Goal: Task Accomplishment & Management: Manage account settings

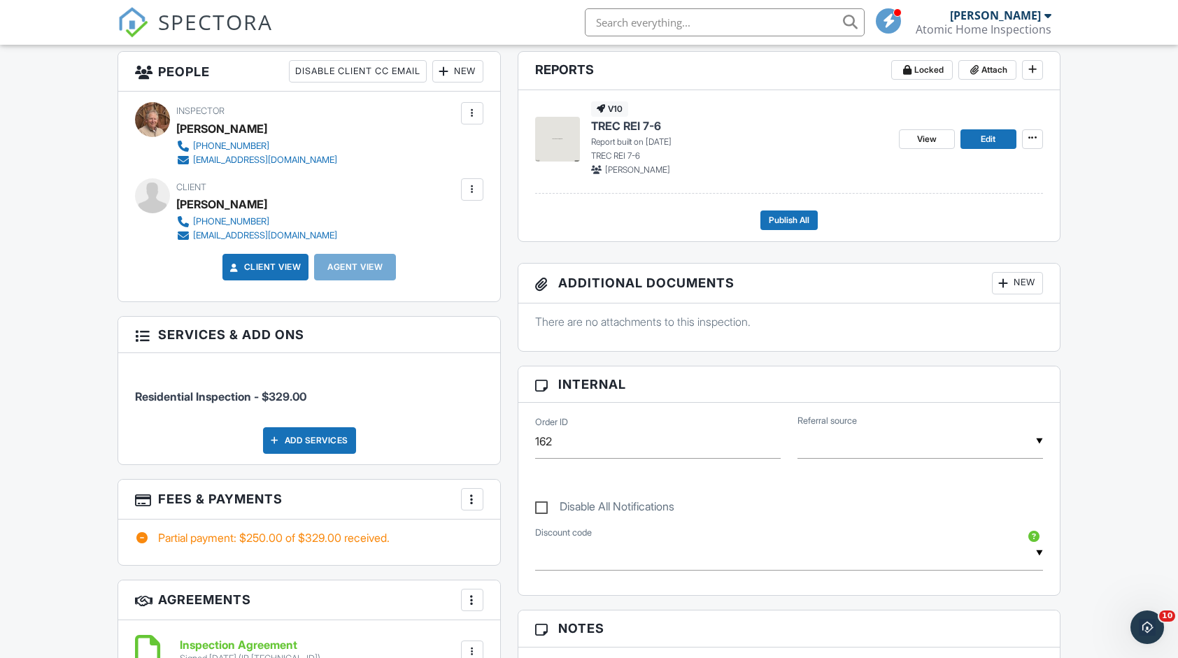
click at [462, 500] on div "More" at bounding box center [472, 499] width 22 height 22
click at [470, 499] on div at bounding box center [472, 499] width 14 height 14
click at [517, 645] on div "Paid In Full" at bounding box center [542, 646] width 135 height 17
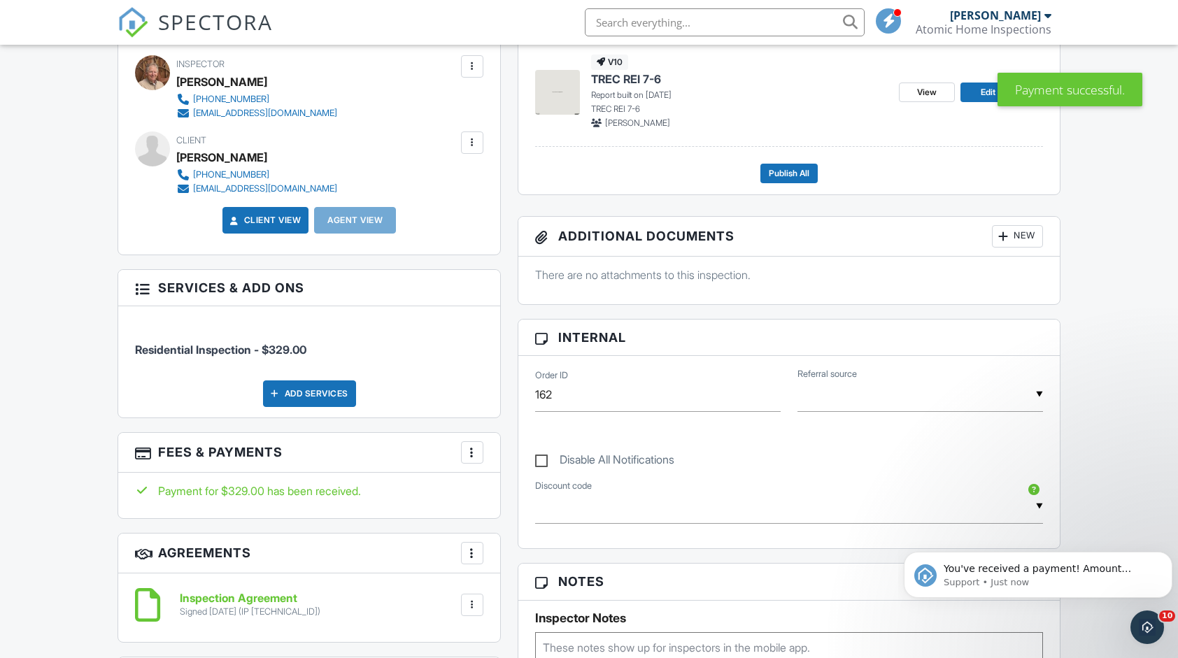
scroll to position [420, 0]
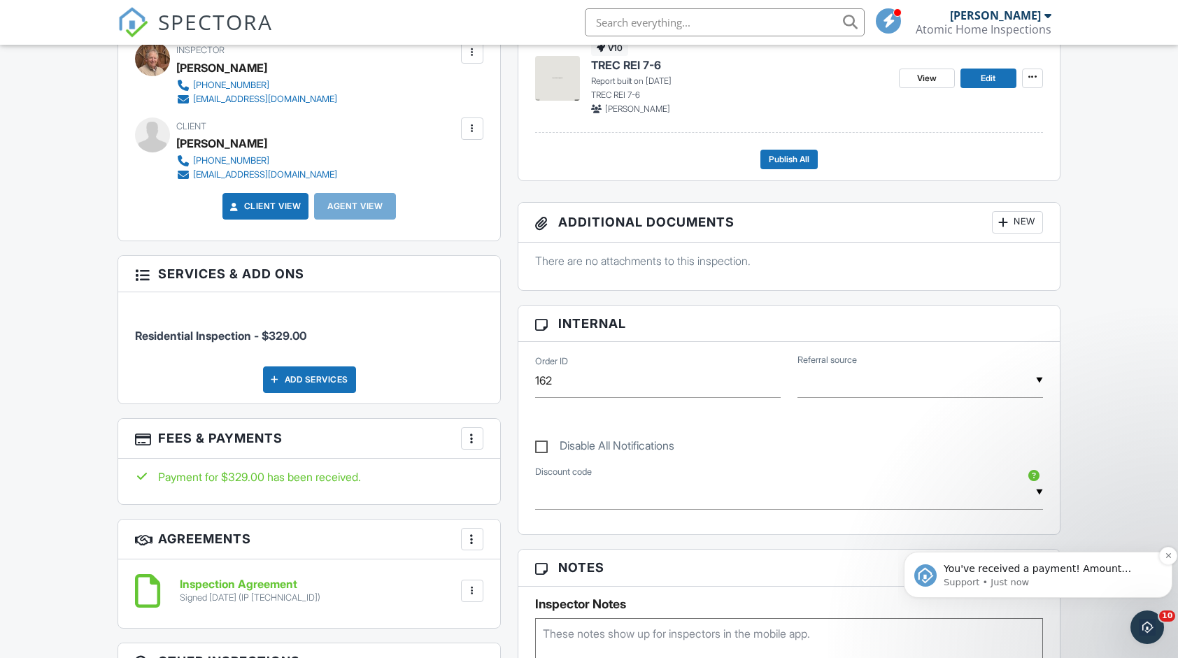
click at [1087, 567] on span "You've received a payment! Amount $79.00 Fee $0.00 Net $79.00 Transaction # Ins…" at bounding box center [1044, 589] width 202 height 53
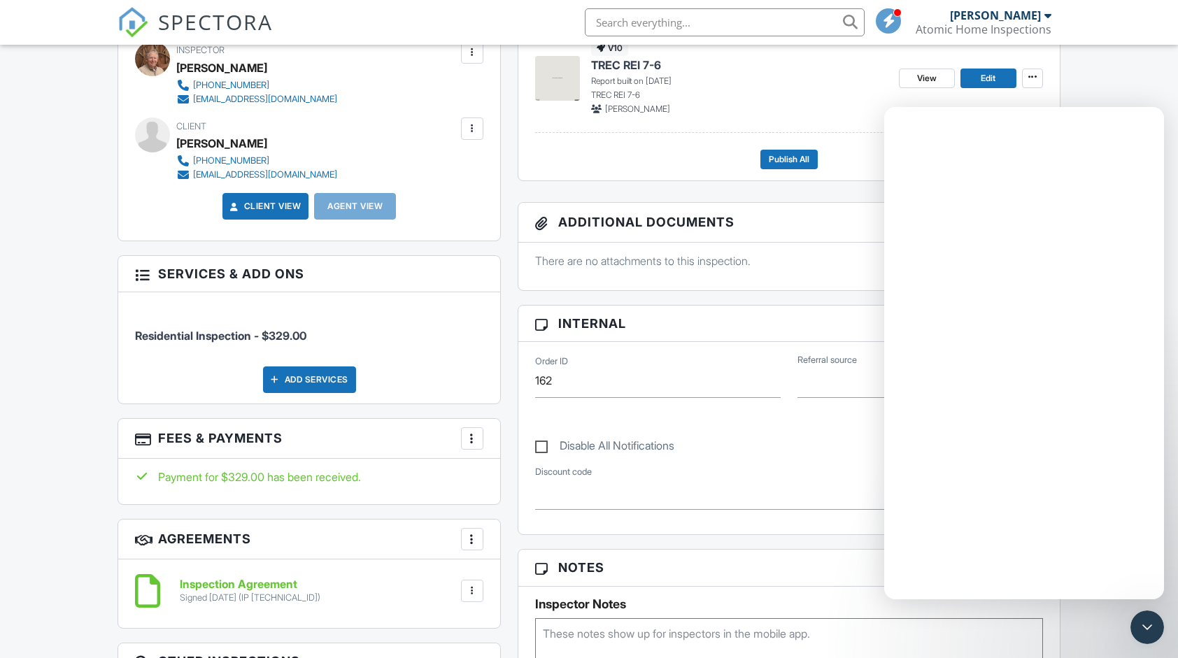
scroll to position [0, 0]
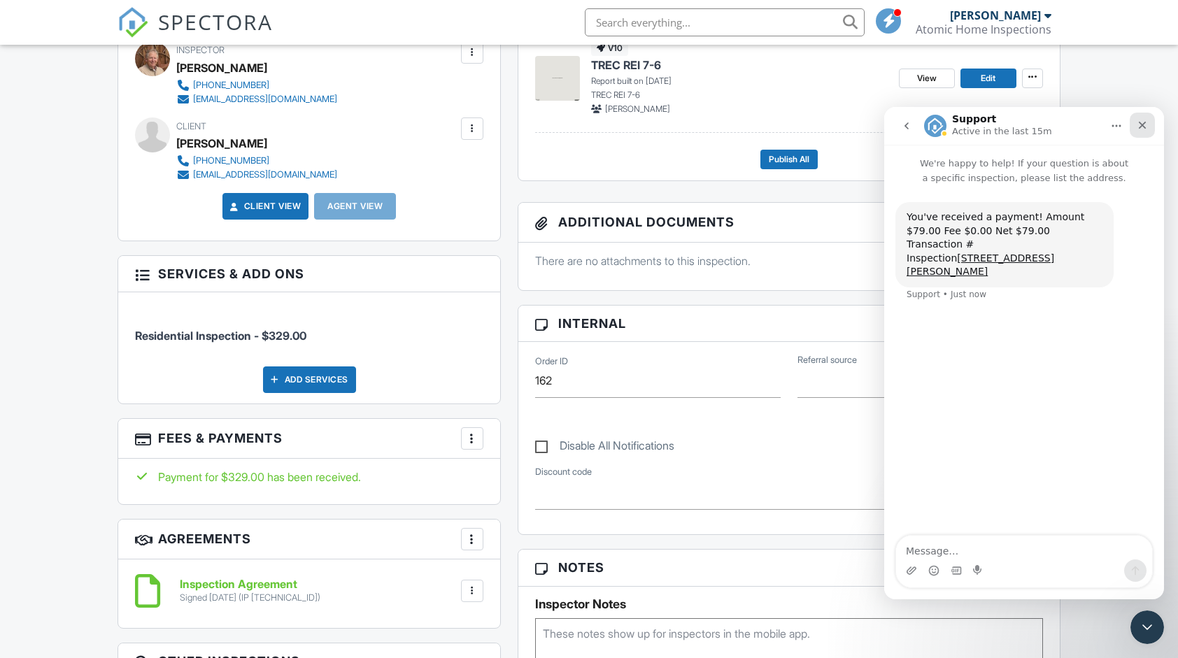
click at [1145, 127] on icon "Close" at bounding box center [1141, 125] width 11 height 11
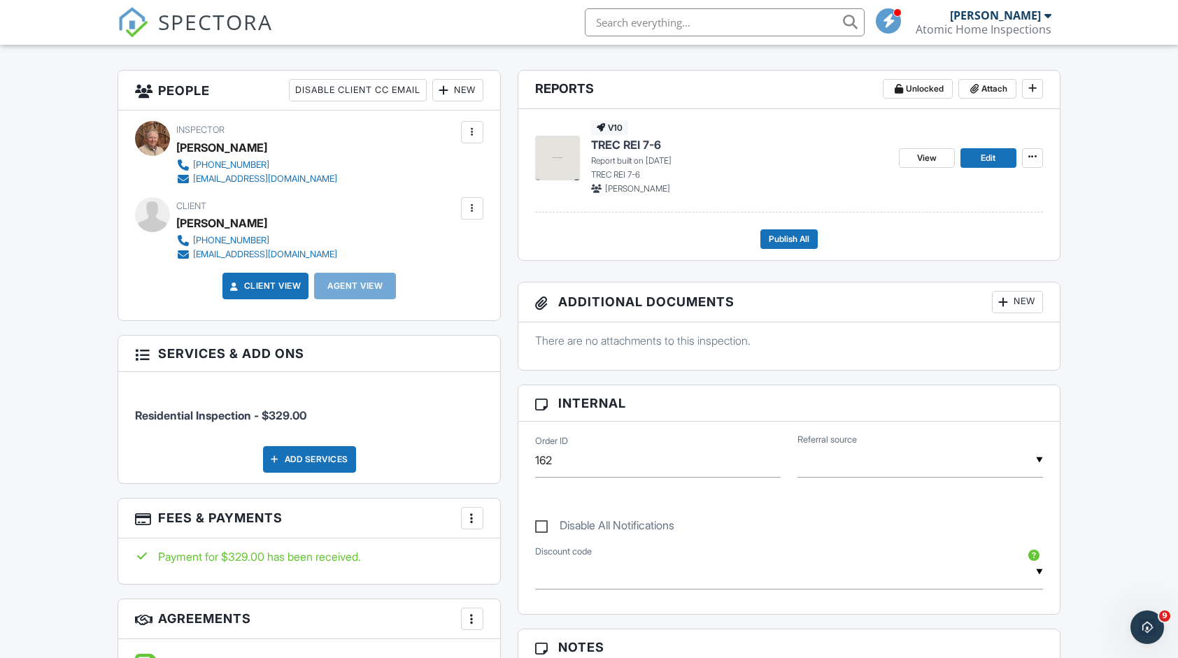
scroll to position [70, 0]
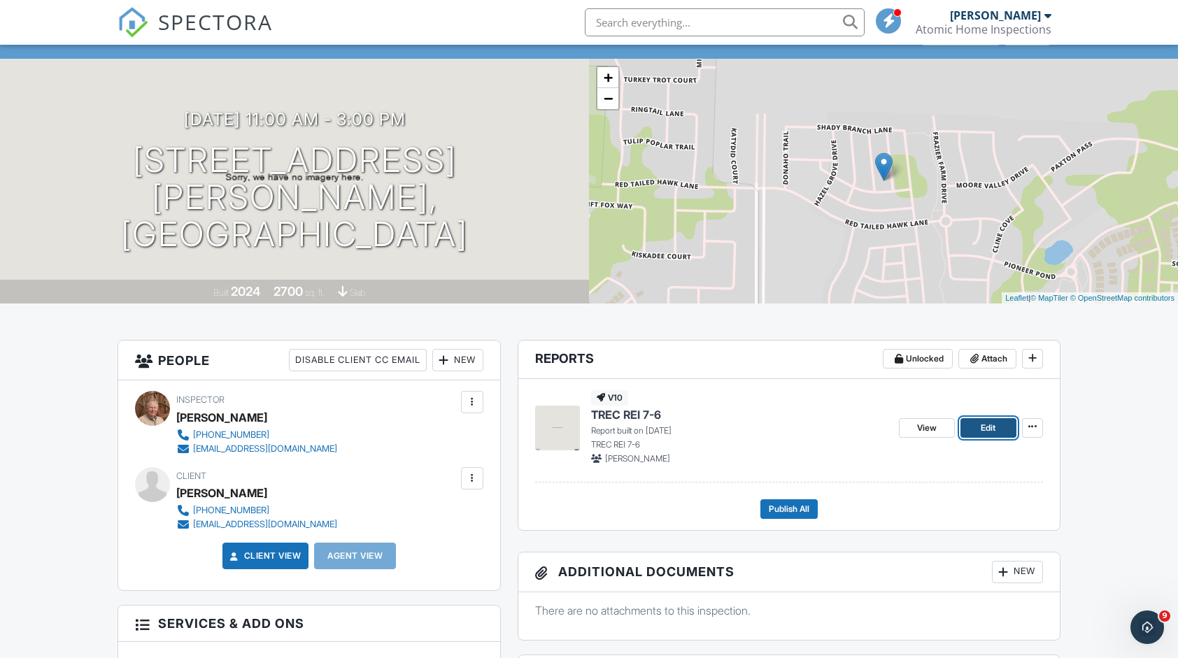
click at [981, 428] on span "Edit" at bounding box center [987, 428] width 15 height 14
